Goal: Task Accomplishment & Management: Manage account settings

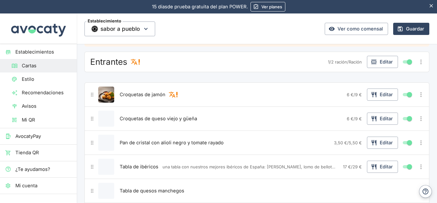
scroll to position [13, 0]
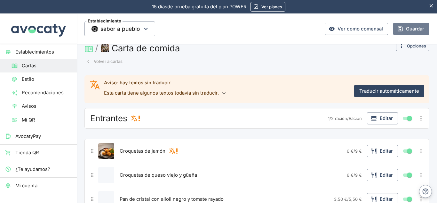
click at [401, 23] on button "Guardar" at bounding box center [411, 29] width 36 height 12
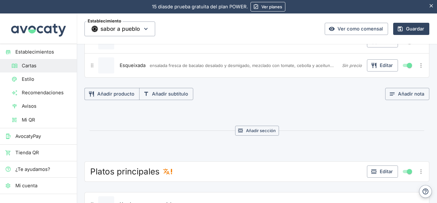
scroll to position [341, 0]
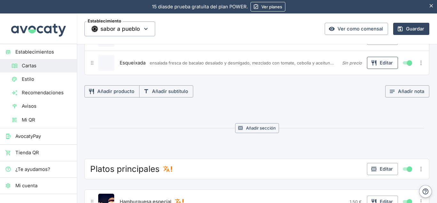
click at [373, 65] on button "Editar" at bounding box center [382, 63] width 31 height 12
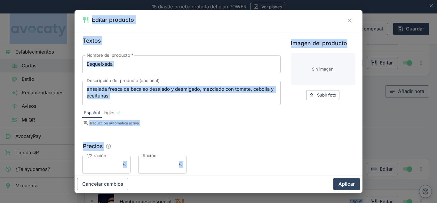
drag, startPoint x: 373, startPoint y: 65, endPoint x: 316, endPoint y: -19, distance: 101.6
click at [316, 0] on html "Valoramos tu privacidad Usamos cookies para mejorar su experiencia de navegació…" at bounding box center [218, 101] width 437 height 203
click at [172, 140] on div "Textos Nombre del producto   * Esqueixada Nombre del producto   * Descripción d…" at bounding box center [218, 104] width 273 height 137
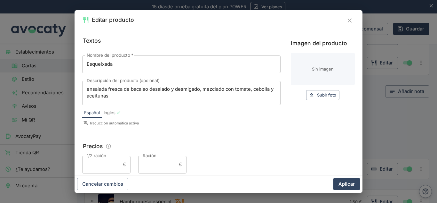
click at [153, 164] on input "Ración" at bounding box center [157, 164] width 38 height 17
type input "15,80"
click at [349, 184] on button "Aplicar" at bounding box center [347, 184] width 27 height 12
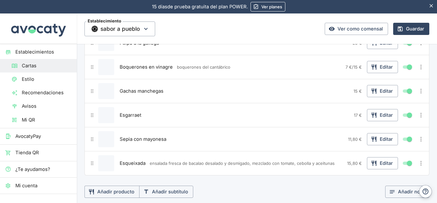
scroll to position [153, 0]
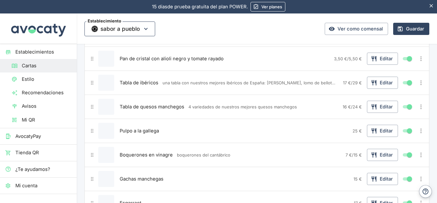
click at [148, 32] on icon "button" at bounding box center [145, 28] width 7 height 7
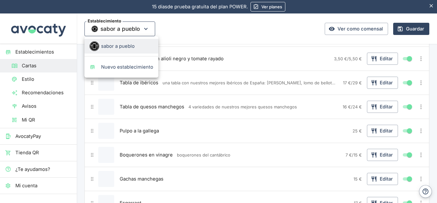
click at [148, 32] on div at bounding box center [218, 101] width 437 height 203
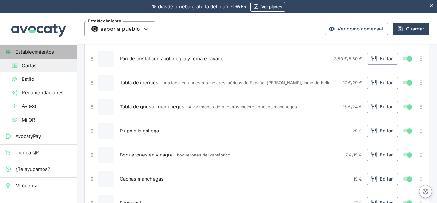
click at [43, 55] on span "Establecimientos" at bounding box center [43, 51] width 56 height 7
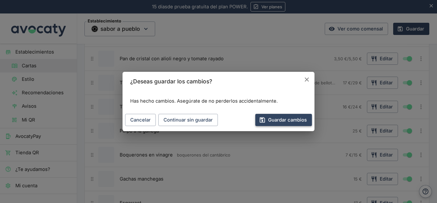
click at [285, 120] on button "Guardar cambios" at bounding box center [283, 120] width 57 height 12
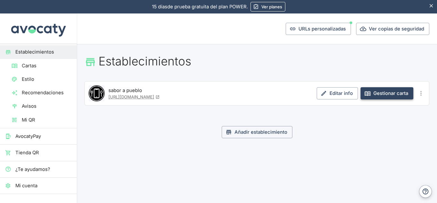
click at [384, 92] on link "Gestionar carta" at bounding box center [387, 93] width 53 height 12
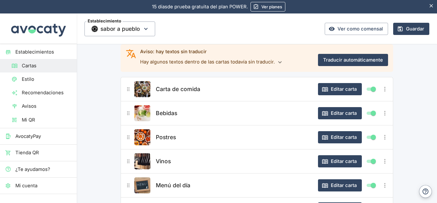
scroll to position [48, 0]
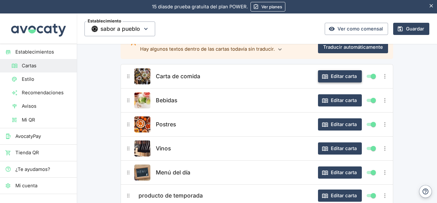
click at [335, 71] on button "Editar carta" at bounding box center [340, 76] width 44 height 12
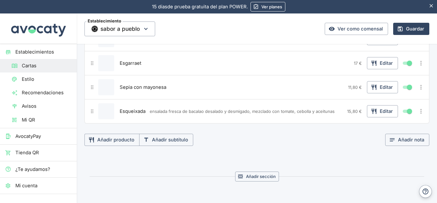
scroll to position [294, 0]
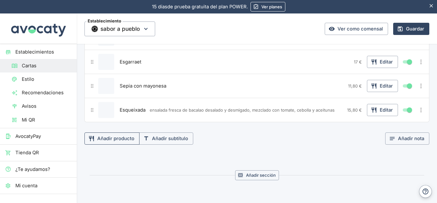
click at [115, 142] on button "Añadir producto" at bounding box center [112, 138] width 55 height 12
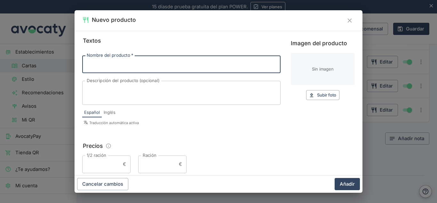
paste input "calçots"
type input "calçots"
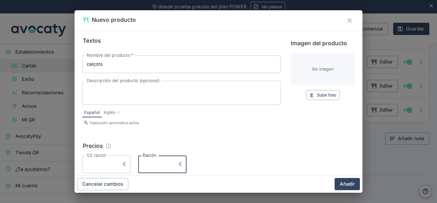
click at [161, 160] on input "Ración" at bounding box center [157, 163] width 38 height 17
type input "16,40"
click at [343, 189] on button "Añadir" at bounding box center [347, 184] width 25 height 12
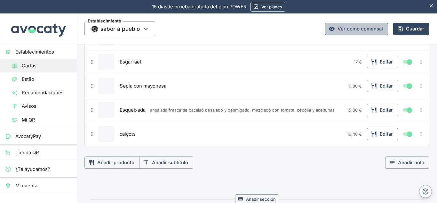
click at [354, 25] on link "Ver como comensal" at bounding box center [356, 29] width 63 height 12
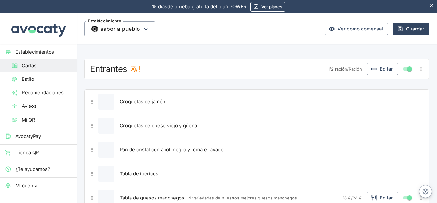
scroll to position [0, 0]
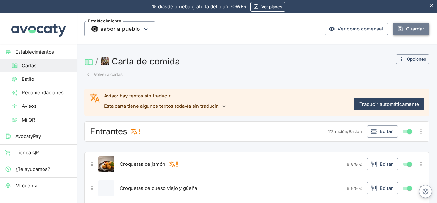
click at [408, 26] on button "Guardar" at bounding box center [411, 29] width 36 height 12
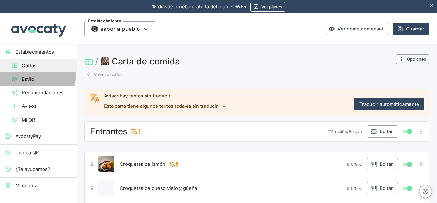
click at [37, 76] on span "Estilo" at bounding box center [47, 79] width 50 height 7
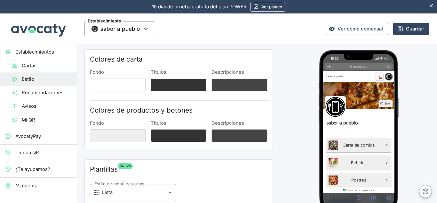
scroll to position [31, 0]
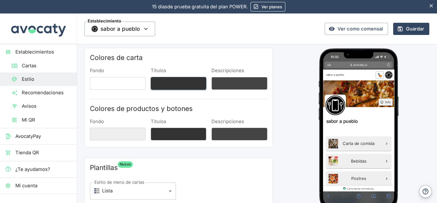
click at [163, 86] on button "Títulos" at bounding box center [179, 83] width 56 height 13
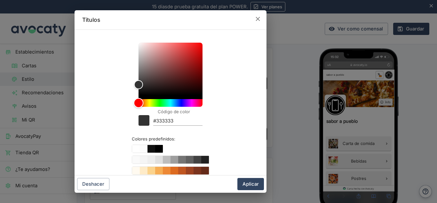
drag, startPoint x: 138, startPoint y: 103, endPoint x: 131, endPoint y: 100, distance: 7.0
click at [131, 100] on div "Código de color #333333 Colores predefinidos:" at bounding box center [170, 146] width 177 height 223
click at [155, 148] on button "Color #000000" at bounding box center [159, 149] width 8 height 8
type input "#000000"
click at [255, 183] on button "Aplicar" at bounding box center [251, 184] width 27 height 12
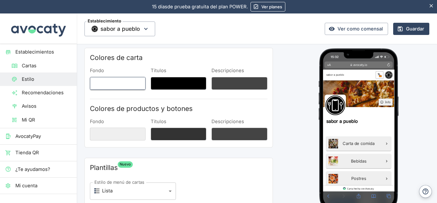
click at [133, 83] on button "Fondo" at bounding box center [118, 83] width 56 height 13
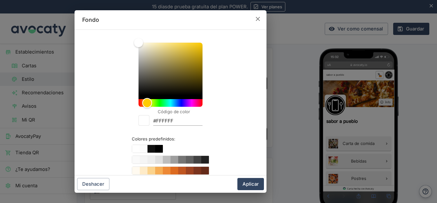
drag, startPoint x: 135, startPoint y: 101, endPoint x: 145, endPoint y: 98, distance: 10.3
click at [145, 98] on div "Hue" at bounding box center [147, 103] width 10 height 10
click at [164, 169] on button "Color #ED8936" at bounding box center [167, 170] width 8 height 8
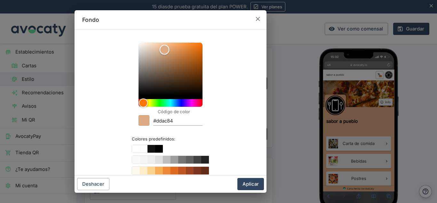
type input "#dbab83"
drag, startPoint x: 187, startPoint y: 45, endPoint x: 162, endPoint y: 50, distance: 25.1
click at [162, 50] on div "Color" at bounding box center [164, 50] width 10 height 10
click at [243, 185] on button "Aplicar" at bounding box center [251, 184] width 27 height 12
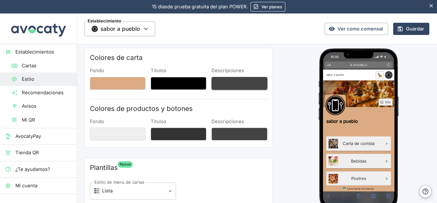
click at [241, 79] on button "Descripciones" at bounding box center [240, 83] width 56 height 13
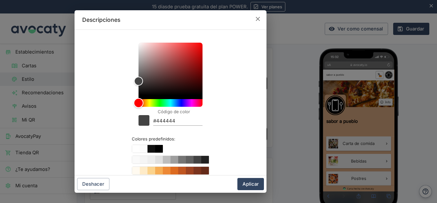
type input "#454545"
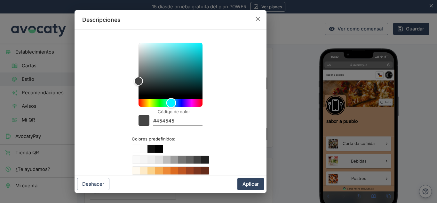
click at [169, 101] on div "Hue" at bounding box center [171, 103] width 64 height 8
click at [252, 187] on button "Aplicar" at bounding box center [251, 184] width 27 height 12
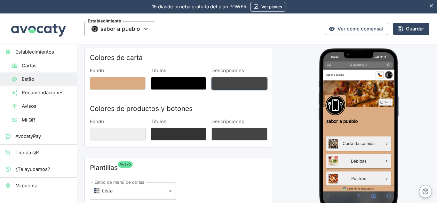
click at [239, 85] on button "Descripciones" at bounding box center [240, 83] width 56 height 13
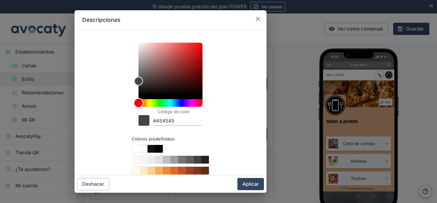
click at [170, 101] on div "Hue" at bounding box center [171, 103] width 64 height 8
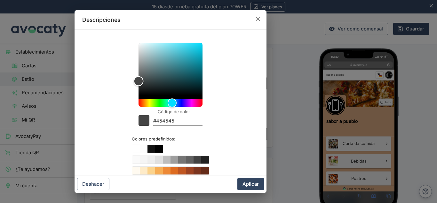
click at [187, 51] on div "Color" at bounding box center [171, 69] width 64 height 52
type input "#2dbed5"
click at [144, 122] on div "Color #2dbed5" at bounding box center [144, 120] width 11 height 11
click at [256, 182] on button "Aplicar" at bounding box center [251, 184] width 27 height 12
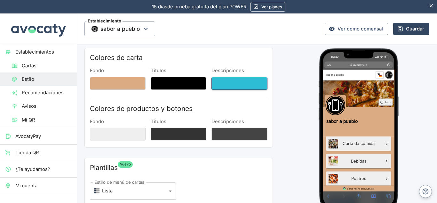
click at [243, 85] on button "Descripciones" at bounding box center [240, 83] width 56 height 13
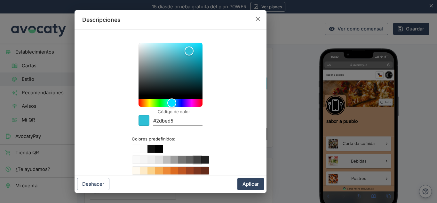
click at [196, 160] on button "Color #424242" at bounding box center [198, 160] width 8 height 8
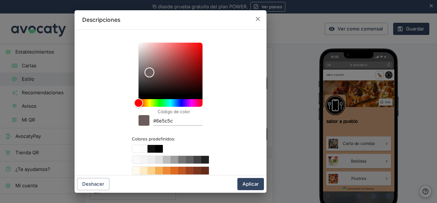
drag, startPoint x: 136, startPoint y: 79, endPoint x: 147, endPoint y: 72, distance: 12.5
click at [147, 72] on div "Color" at bounding box center [149, 73] width 10 height 10
click at [174, 103] on div "Hue" at bounding box center [171, 103] width 64 height 8
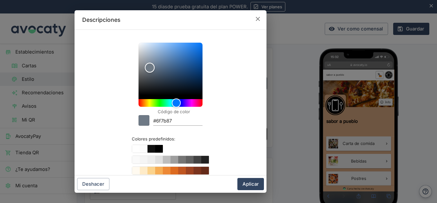
type input "#707d8a"
drag, startPoint x: 146, startPoint y: 71, endPoint x: 148, endPoint y: 67, distance: 5.2
click at [148, 67] on div "Color" at bounding box center [151, 67] width 10 height 10
click at [246, 182] on button "Aplicar" at bounding box center [251, 184] width 27 height 12
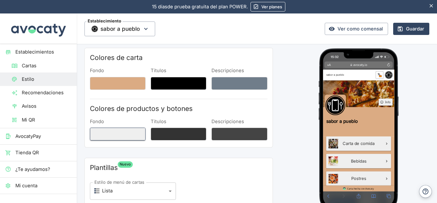
click at [131, 131] on button "Fondo" at bounding box center [118, 133] width 56 height 13
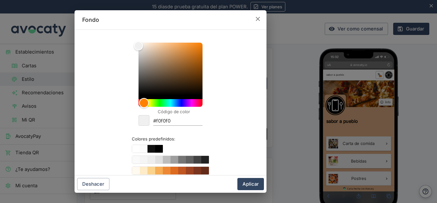
drag, startPoint x: 137, startPoint y: 101, endPoint x: 141, endPoint y: 100, distance: 4.6
click at [141, 100] on div "Hue" at bounding box center [144, 103] width 10 height 10
click at [171, 171] on button "Color #DD6B20" at bounding box center [175, 170] width 8 height 8
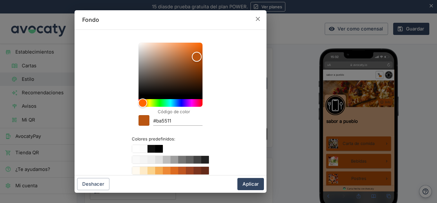
type input "#bb5511"
drag, startPoint x: 190, startPoint y: 48, endPoint x: 194, endPoint y: 57, distance: 9.6
click at [194, 57] on div "Color" at bounding box center [197, 57] width 10 height 10
click at [253, 185] on button "Aplicar" at bounding box center [251, 184] width 27 height 12
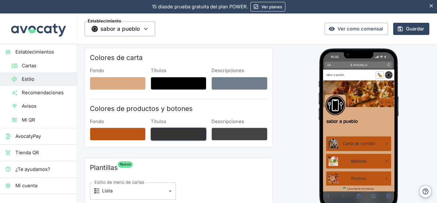
click at [164, 130] on button "Títulos" at bounding box center [179, 133] width 56 height 13
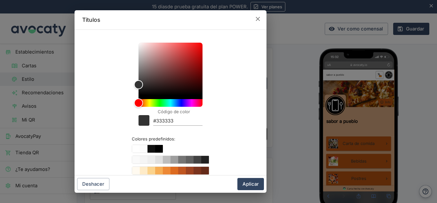
click at [177, 99] on div at bounding box center [171, 75] width 64 height 64
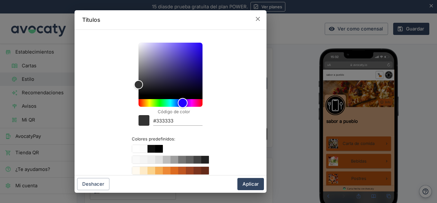
click at [180, 99] on div "Hue" at bounding box center [171, 103] width 64 height 8
type input "#0d0925"
drag, startPoint x: 136, startPoint y: 82, endPoint x: 184, endPoint y: 87, distance: 48.6
click at [184, 87] on div "Color" at bounding box center [187, 88] width 10 height 10
click at [244, 178] on button "Aplicar" at bounding box center [251, 184] width 27 height 12
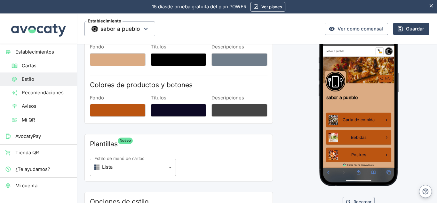
scroll to position [70, 0]
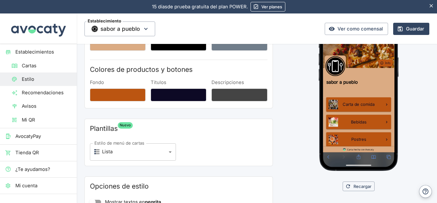
click at [167, 152] on body "Valoramos tu privacidad Usamos cookies para mejorar su experiencia de navegació…" at bounding box center [218, 101] width 437 height 203
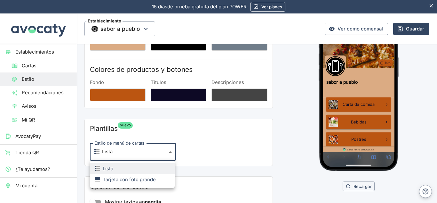
click at [147, 178] on div "Tarjeta con foto grande" at bounding box center [125, 179] width 61 height 7
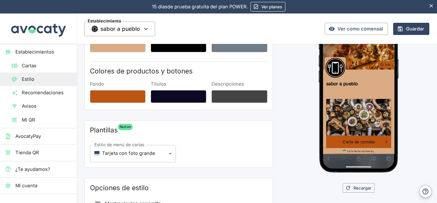
scroll to position [67, 0]
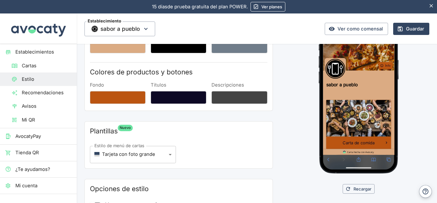
click at [162, 153] on body "Valoramos tu privacidad Usamos cookies para mejorar su experiencia de navegació…" at bounding box center [218, 101] width 437 height 203
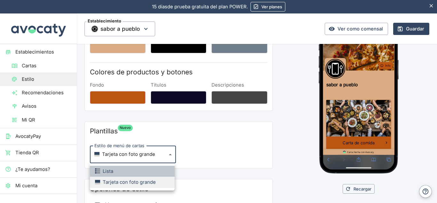
click at [149, 167] on li "Lista" at bounding box center [132, 171] width 85 height 11
type input "list"
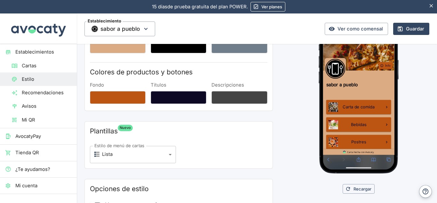
drag, startPoint x: 432, startPoint y: 105, endPoint x: 433, endPoint y: 126, distance: 21.8
click at [433, 126] on div "Establecimiento sabor a pueblo Ver como comensal Guardar Estilo Colores de cart…" at bounding box center [257, 107] width 360 height 189
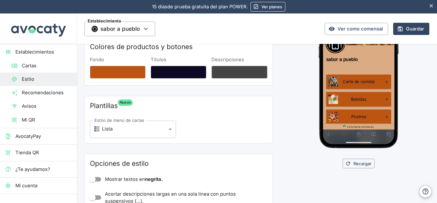
scroll to position [108, 0]
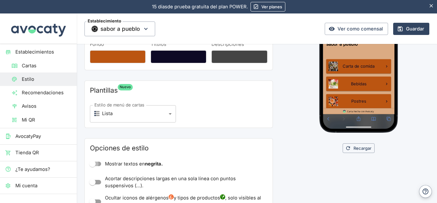
click at [98, 164] on input "Mostrar textos en negrita." at bounding box center [92, 163] width 36 height 12
checkbox input "true"
click at [93, 200] on input "Ocultar iconos de alérgenos y tipos de productos , solo visibles al hacer clic …" at bounding box center [92, 201] width 36 height 12
checkbox input "true"
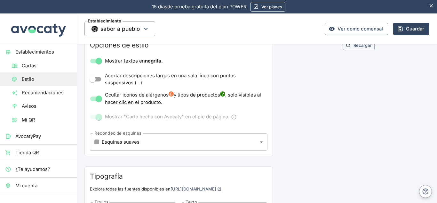
scroll to position [210, 0]
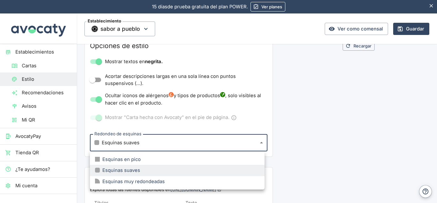
click at [257, 145] on body "Valoramos tu privacidad Usamos cookies para mejorar su experiencia de navegació…" at bounding box center [218, 101] width 437 height 203
click at [257, 145] on div at bounding box center [218, 101] width 437 height 203
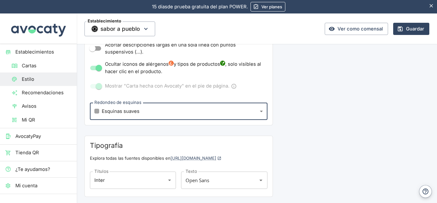
scroll to position [261, 0]
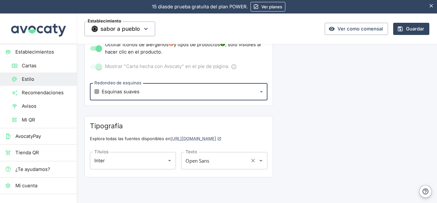
click at [258, 158] on icon "Abrir" at bounding box center [260, 160] width 7 height 7
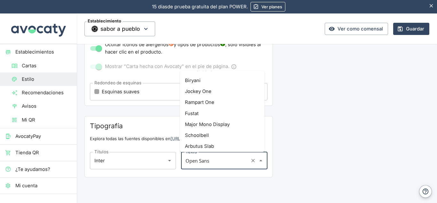
scroll to position [6156, 0]
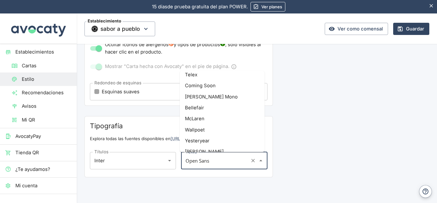
click at [231, 190] on li "[PERSON_NAME] Use Your Telescope" at bounding box center [222, 199] width 85 height 18
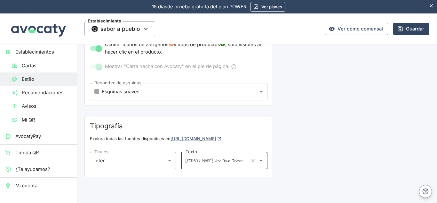
click at [259, 162] on icon "Abrir" at bounding box center [260, 160] width 7 height 7
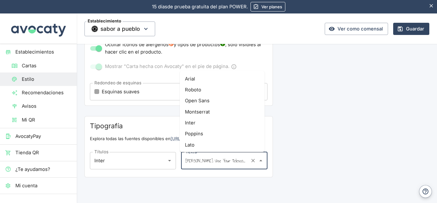
scroll to position [6155, 0]
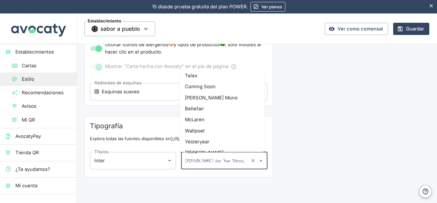
click at [211, 136] on li "Yesteryear" at bounding box center [222, 141] width 85 height 11
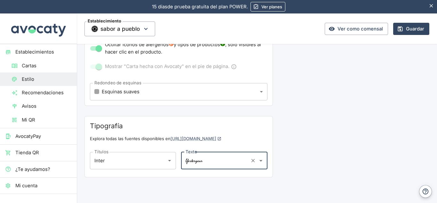
drag, startPoint x: 260, startPoint y: 166, endPoint x: 260, endPoint y: 161, distance: 4.5
click at [260, 163] on div "Yesteryear Texto" at bounding box center [224, 160] width 86 height 17
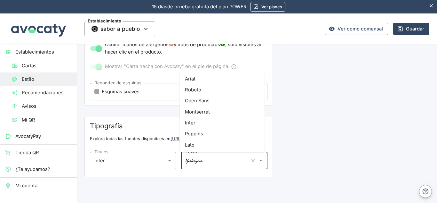
scroll to position [6100, 0]
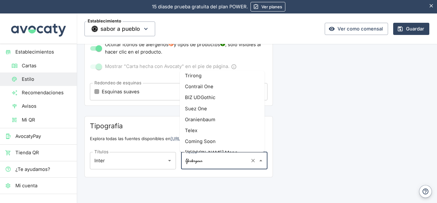
click at [260, 160] on icon "Cerrar" at bounding box center [261, 160] width 3 height 2
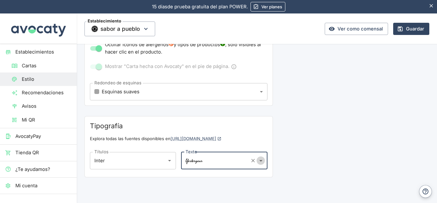
click at [258, 159] on icon "Abrir" at bounding box center [260, 160] width 7 height 7
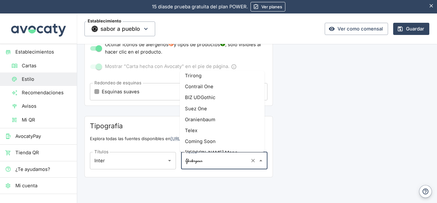
click at [236, 147] on li "[PERSON_NAME] Mono" at bounding box center [222, 152] width 85 height 11
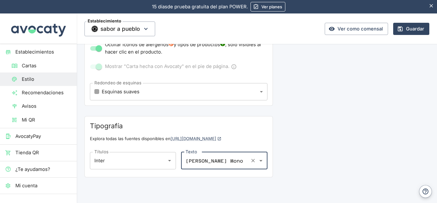
drag, startPoint x: 259, startPoint y: 161, endPoint x: 258, endPoint y: 167, distance: 6.2
drag, startPoint x: 258, startPoint y: 167, endPoint x: 255, endPoint y: 162, distance: 6.4
click at [257, 162] on icon "Abrir" at bounding box center [260, 160] width 7 height 7
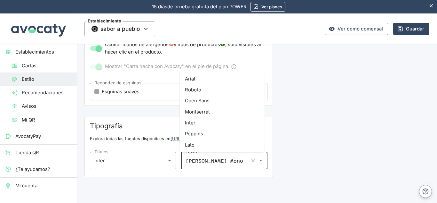
scroll to position [6056, 0]
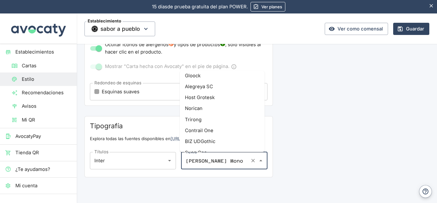
click at [225, 147] on li "Suez One" at bounding box center [222, 152] width 85 height 11
type input "Suez One"
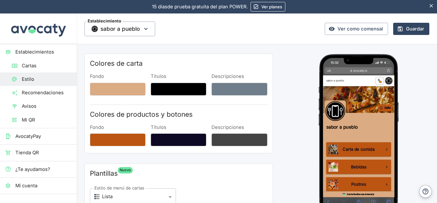
scroll to position [31, 0]
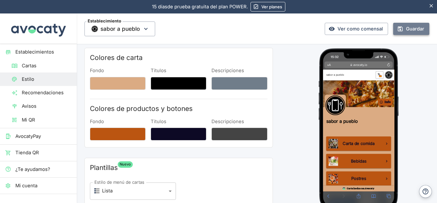
click at [410, 24] on button "Guardar" at bounding box center [411, 29] width 36 height 12
drag, startPoint x: 432, startPoint y: 94, endPoint x: 434, endPoint y: 102, distance: 8.5
click at [434, 102] on div "Establecimiento sabor a pueblo Ver como comensal Guardar Estilo Colores de cart…" at bounding box center [257, 107] width 360 height 189
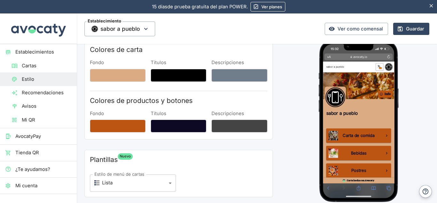
scroll to position [41, 0]
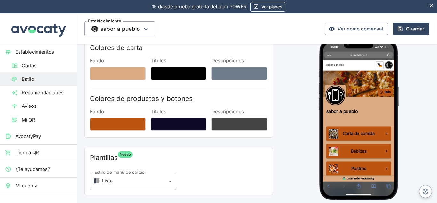
click at [57, 64] on span "Cartas" at bounding box center [47, 65] width 50 height 7
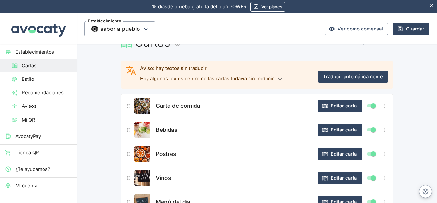
scroll to position [11, 0]
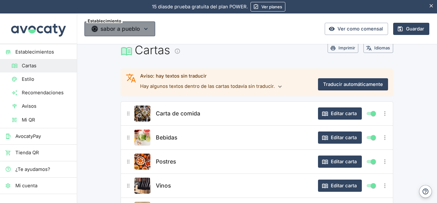
click at [143, 32] on icon "button" at bounding box center [145, 28] width 7 height 7
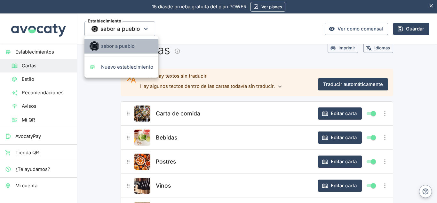
click at [132, 48] on span "sabor a pueblo" at bounding box center [127, 46] width 52 height 7
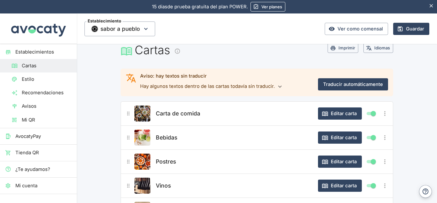
click at [36, 79] on span "Estilo" at bounding box center [47, 79] width 50 height 7
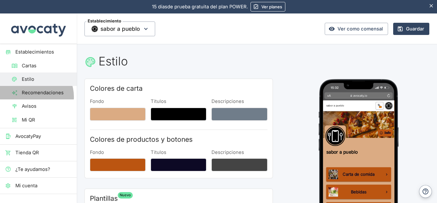
click at [32, 97] on link "Recomendaciones" at bounding box center [38, 92] width 77 height 13
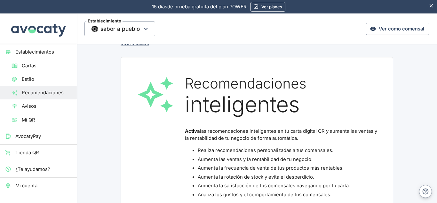
scroll to position [87, 0]
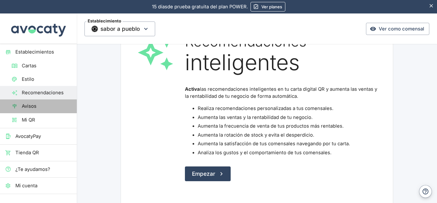
click at [42, 108] on span "Avisos" at bounding box center [47, 105] width 50 height 7
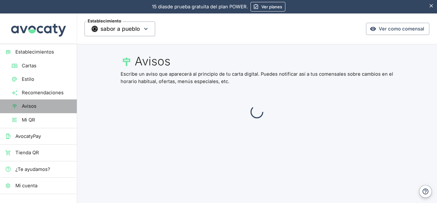
click at [42, 108] on span "Avisos" at bounding box center [47, 105] width 50 height 7
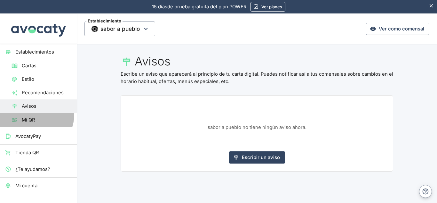
click at [33, 114] on link "Mi QR" at bounding box center [38, 119] width 77 height 13
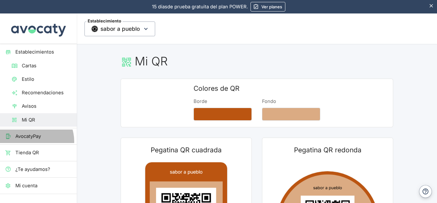
click at [32, 141] on link "AvocatyPay" at bounding box center [38, 135] width 77 height 13
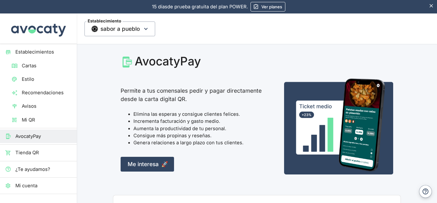
click at [38, 69] on span "Cartas" at bounding box center [47, 65] width 50 height 7
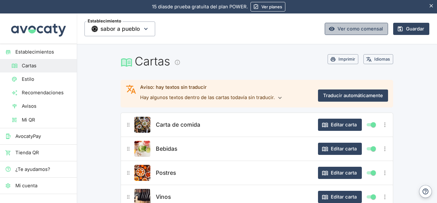
click at [350, 27] on link "Ver como comensal" at bounding box center [356, 29] width 63 height 12
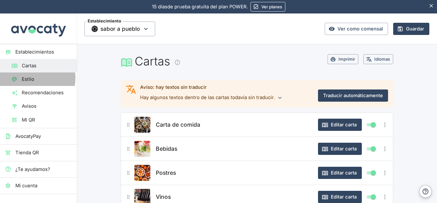
click at [37, 78] on span "Estilo" at bounding box center [47, 79] width 50 height 7
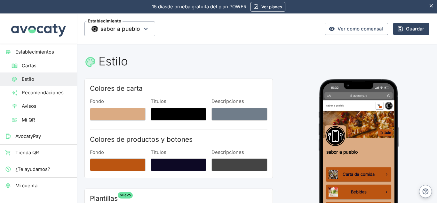
click at [31, 67] on span "Cartas" at bounding box center [47, 65] width 50 height 7
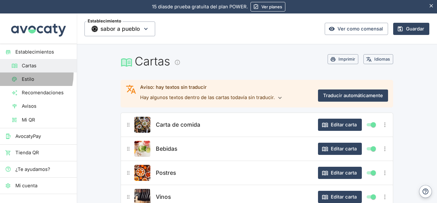
click at [16, 74] on link "Estilo" at bounding box center [38, 78] width 77 height 13
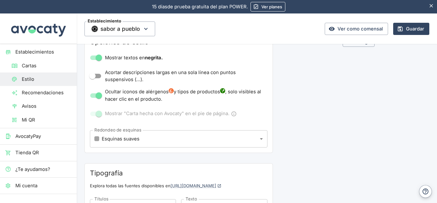
scroll to position [225, 0]
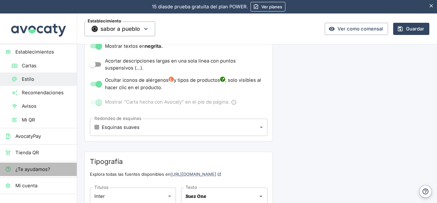
click at [54, 171] on span "¿Te ayudamos?" at bounding box center [43, 169] width 56 height 7
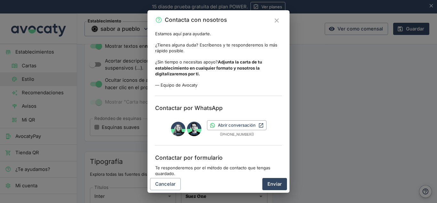
click at [42, 190] on div "Contacta con nosotros Estamos aquí para ayudarte. ¿Tienes alguna duda? Escríben…" at bounding box center [218, 101] width 437 height 203
click at [275, 24] on icon "Cerrar" at bounding box center [276, 20] width 7 height 7
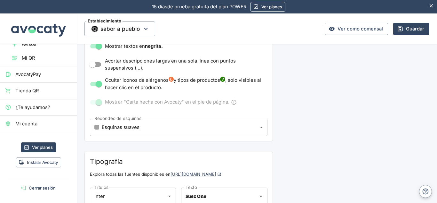
scroll to position [0, 0]
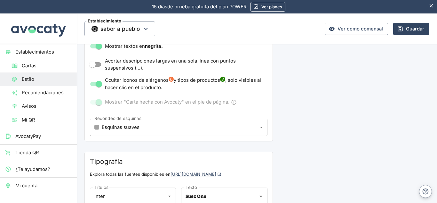
click at [262, 10] on link "Ver planes" at bounding box center [268, 7] width 35 height 10
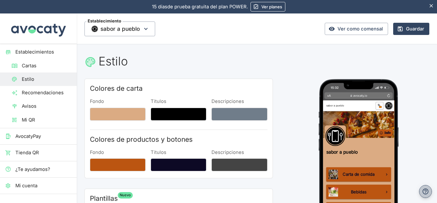
click at [425, 191] on icon "Ayuda y contacto" at bounding box center [425, 191] width 7 height 7
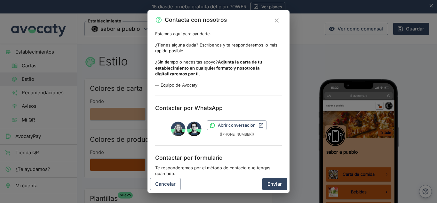
click at [274, 20] on icon "Cerrar" at bounding box center [276, 20] width 7 height 7
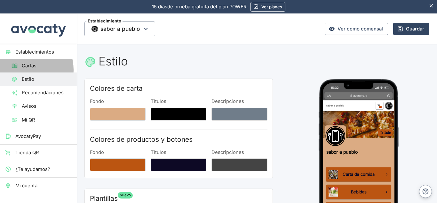
click at [27, 70] on link "Cartas" at bounding box center [38, 65] width 77 height 13
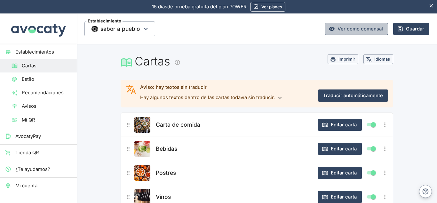
click at [372, 27] on link "Ver como comensal" at bounding box center [356, 29] width 63 height 12
